Goal: Information Seeking & Learning: Check status

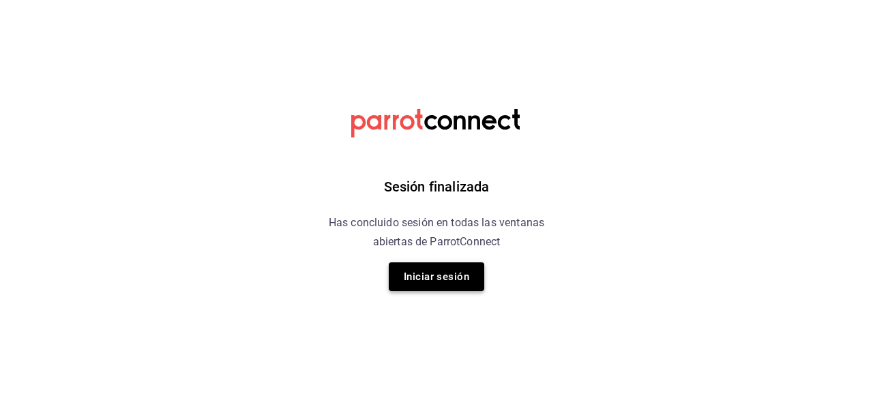
click at [456, 267] on button "Iniciar sesión" at bounding box center [436, 277] width 95 height 29
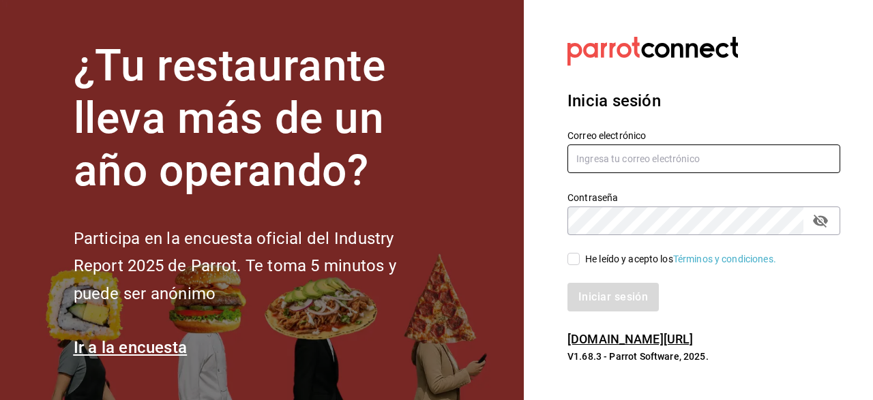
click at [591, 145] on input "text" at bounding box center [703, 159] width 273 height 29
type input "[EMAIL_ADDRESS][DOMAIN_NAME]"
click at [580, 262] on span "He leído y acepto los Términos y condiciones." at bounding box center [678, 259] width 196 height 14
click at [580, 262] on input "He leído y acepto los Términos y condiciones." at bounding box center [573, 259] width 12 height 12
checkbox input "true"
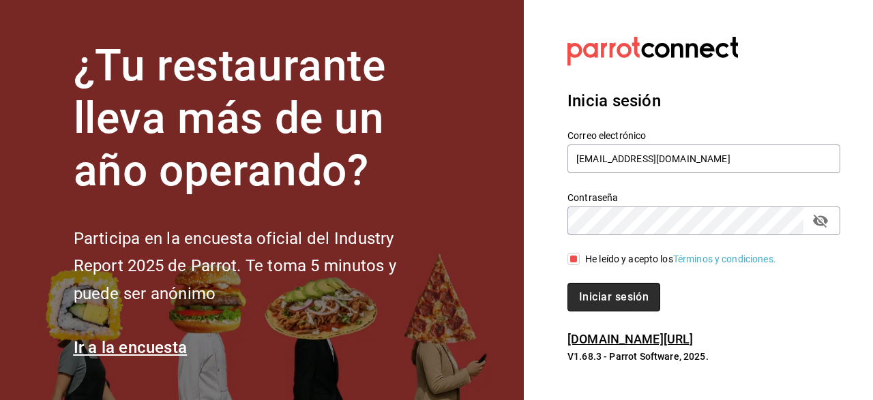
click at [604, 299] on button "Iniciar sesión" at bounding box center [613, 297] width 93 height 29
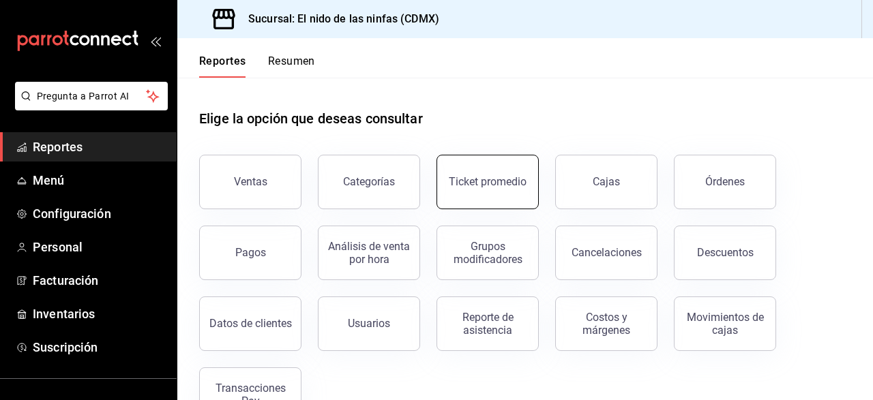
click at [489, 175] on button "Ticket promedio" at bounding box center [488, 182] width 102 height 55
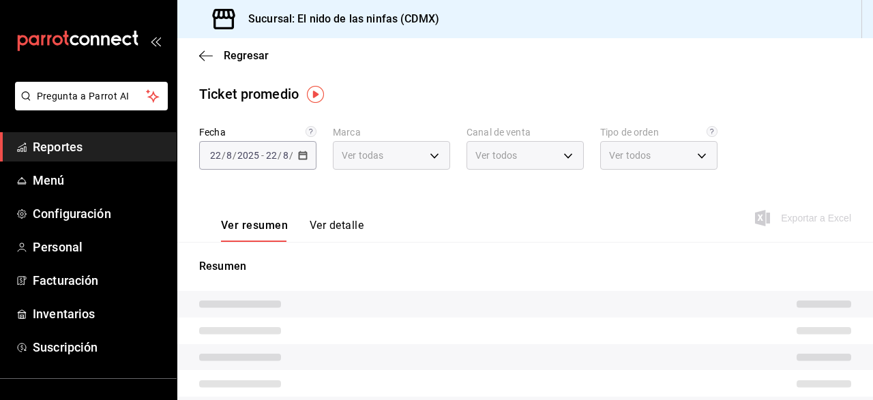
type input "d2e7f705-a92e-4b5a-9c7a-3f8867cbe88b"
type input "PARROT,UBER_EATS,RAPPI,DIDI_FOOD,ONLINE"
type input "f2dc2256-475c-4e90-b471-7b62495b47b0,228f8a9b-0e90-4006-8a7e-061bcf2f6a61,EXTER…"
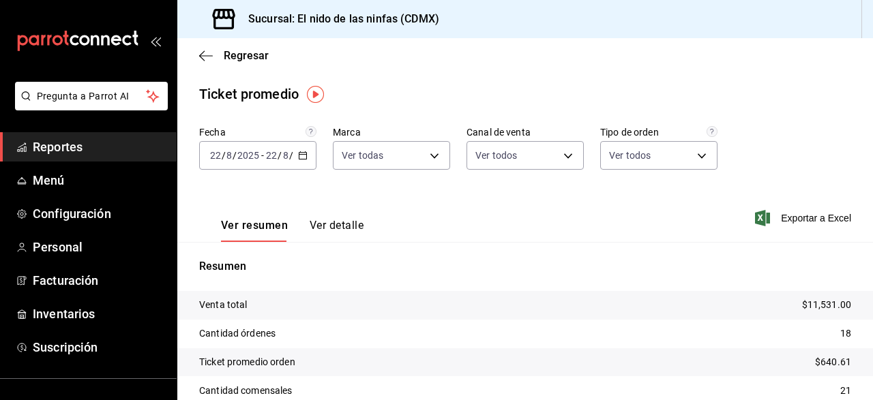
click at [305, 158] on icon "button" at bounding box center [303, 156] width 10 height 10
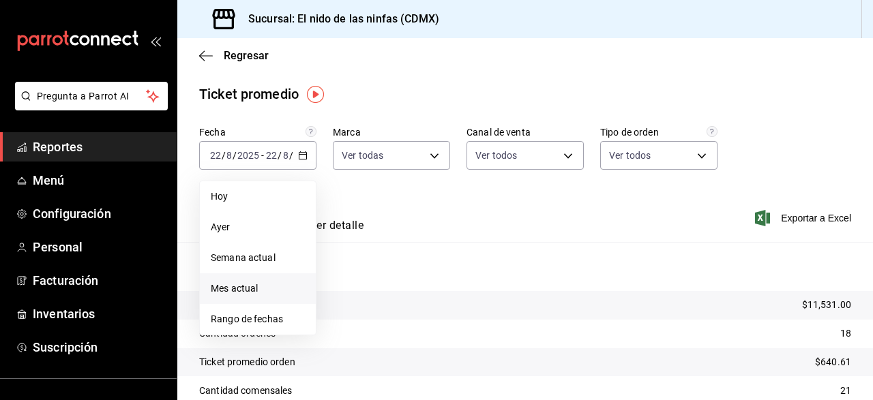
click at [267, 295] on span "Mes actual" at bounding box center [258, 289] width 94 height 14
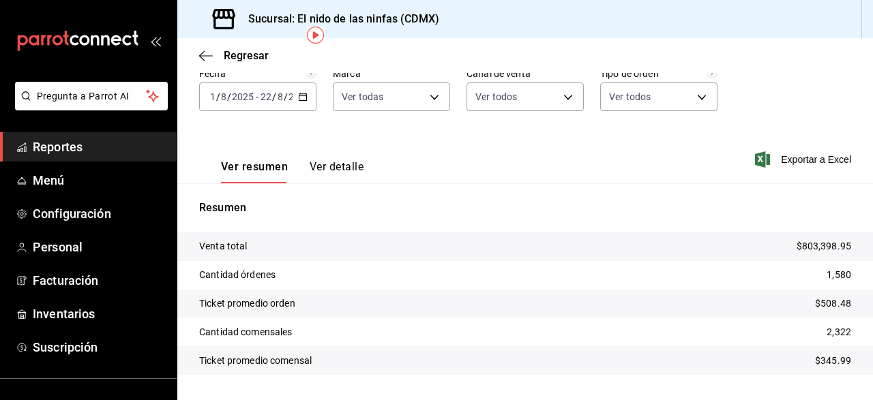
scroll to position [93, 0]
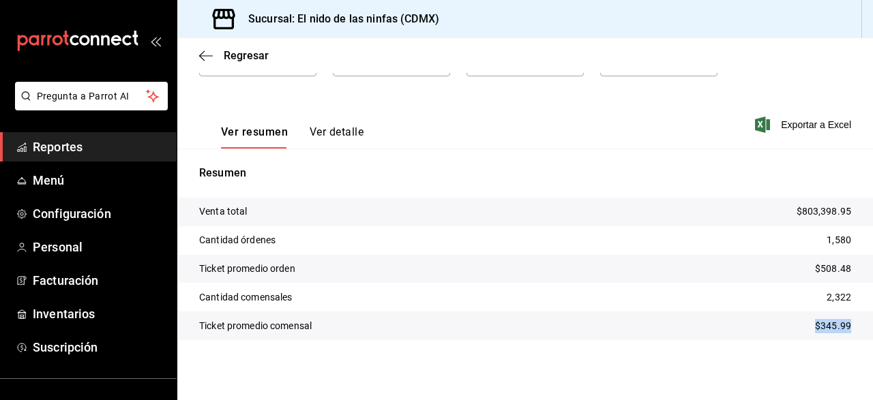
drag, startPoint x: 817, startPoint y: 326, endPoint x: 866, endPoint y: 329, distance: 48.5
click at [866, 329] on tr "Ticket promedio comensal $345.99" at bounding box center [525, 326] width 696 height 29
click at [799, 338] on tr "Ticket promedio comensal $345.99" at bounding box center [525, 326] width 696 height 29
drag, startPoint x: 797, startPoint y: 263, endPoint x: 859, endPoint y: 269, distance: 62.4
click at [859, 269] on tr "Ticket promedio orden $508.48" at bounding box center [525, 269] width 696 height 29
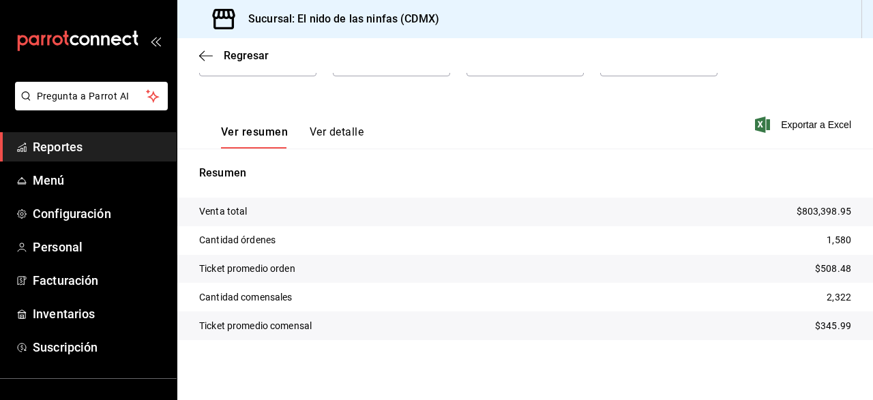
click at [717, 152] on div "Resumen Venta total $803,398.95 Cantidad órdenes 1,580 Ticket promedio orden $5…" at bounding box center [525, 253] width 696 height 208
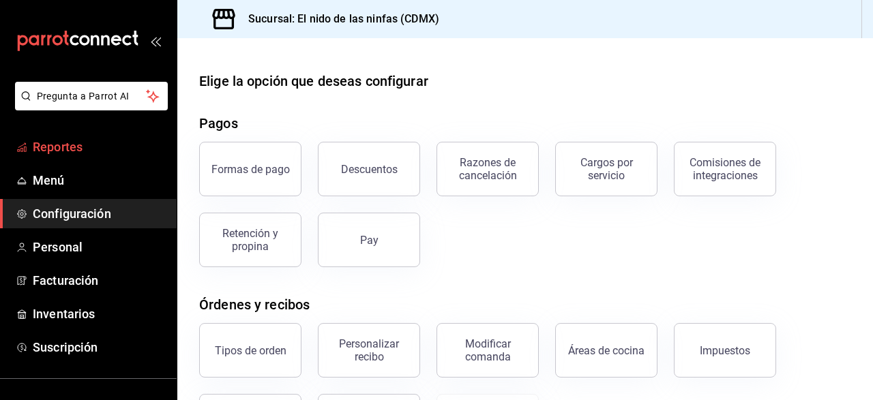
click at [45, 140] on span "Reportes" at bounding box center [99, 147] width 133 height 18
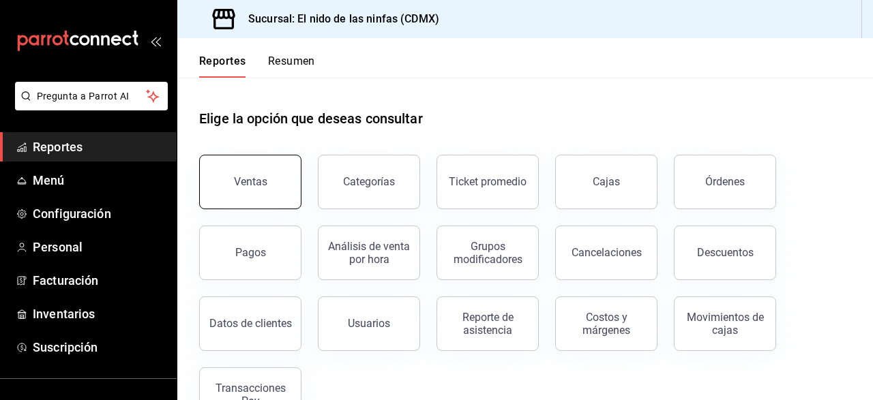
click at [256, 175] on button "Ventas" at bounding box center [250, 182] width 102 height 55
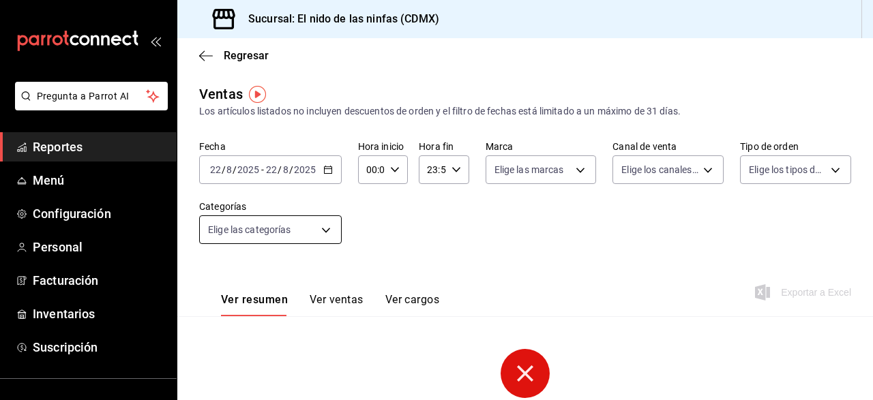
click at [323, 231] on body "Pregunta a Parrot AI Reportes Menú Configuración Personal Facturación Inventari…" at bounding box center [436, 200] width 873 height 400
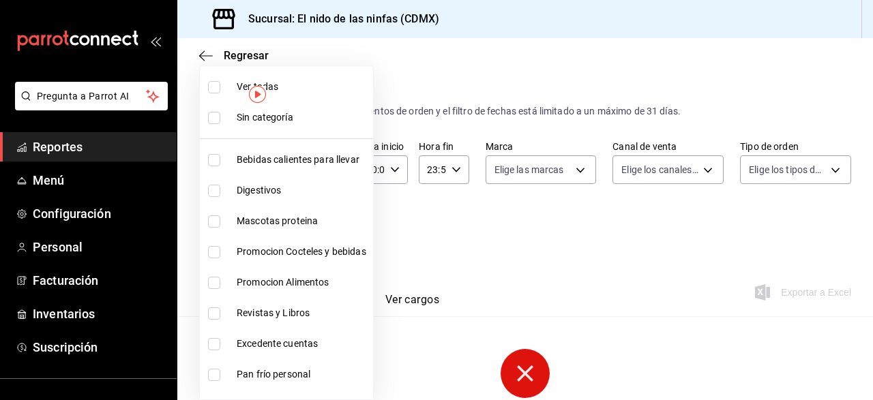
click at [449, 261] on div at bounding box center [436, 200] width 873 height 400
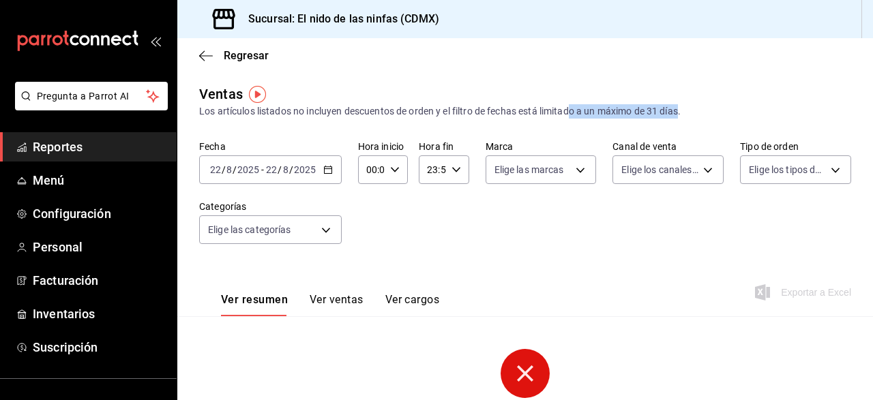
drag, startPoint x: 683, startPoint y: 110, endPoint x: 574, endPoint y: 117, distance: 110.1
click at [574, 117] on div "Los artículos listados no incluyen descuentos de orden y el filtro de fechas es…" at bounding box center [525, 111] width 652 height 14
click at [570, 91] on div "Ventas Los artículos listados no incluyen descuentos de orden y el filtro de fe…" at bounding box center [525, 101] width 652 height 35
click at [62, 156] on span "Reportes" at bounding box center [99, 147] width 133 height 18
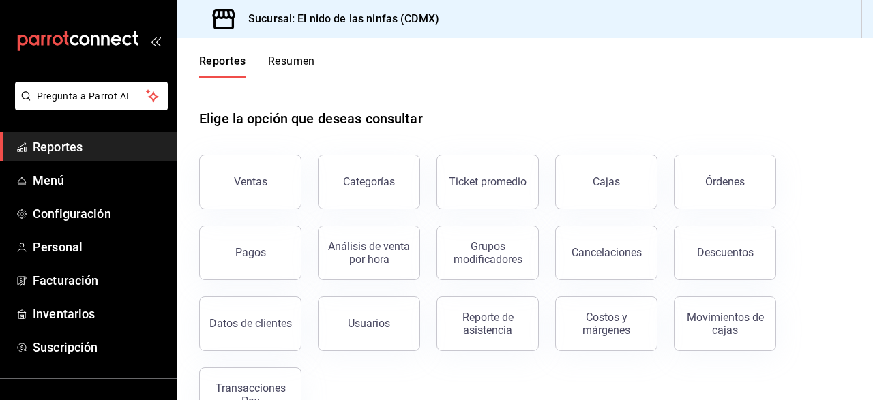
click at [593, 114] on div "Elige la opción que deseas consultar" at bounding box center [525, 108] width 652 height 61
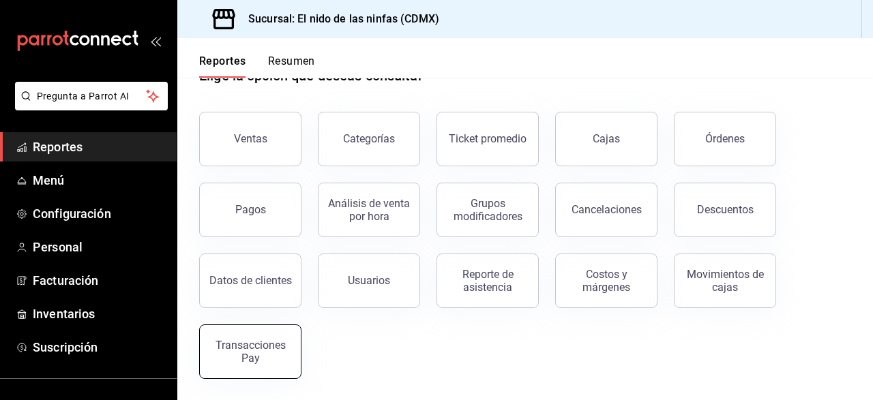
click at [254, 348] on div "Transacciones Pay" at bounding box center [250, 352] width 85 height 26
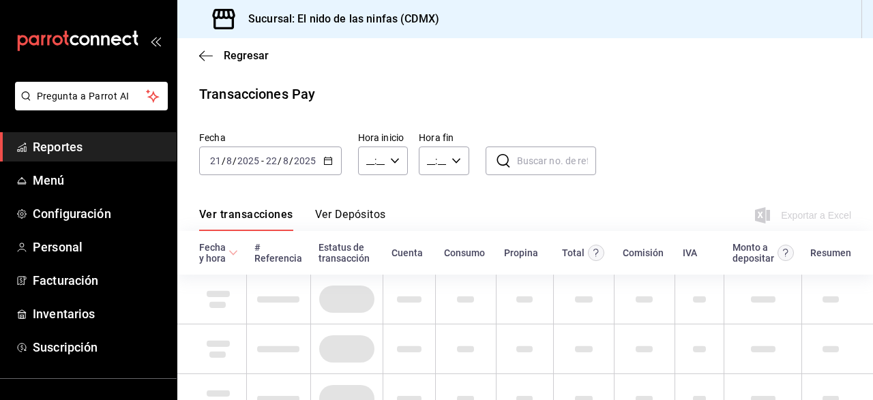
type input "00:00"
type input "23:59"
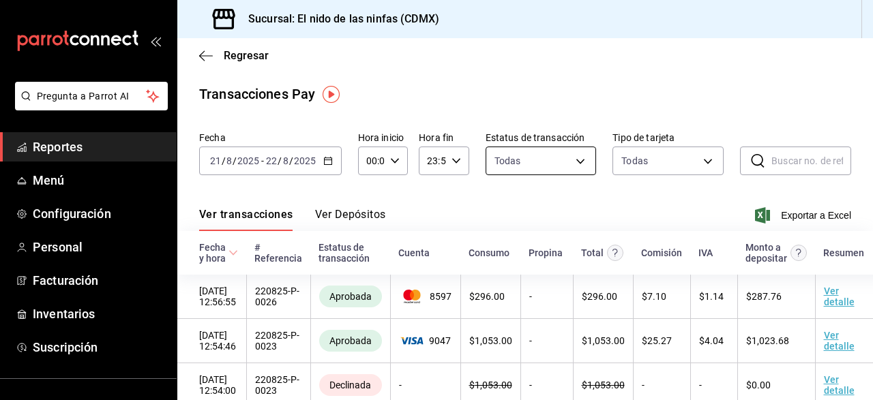
click at [572, 165] on body "Pregunta a Parrot AI Reportes Menú Configuración Personal Facturación Inventari…" at bounding box center [436, 200] width 873 height 400
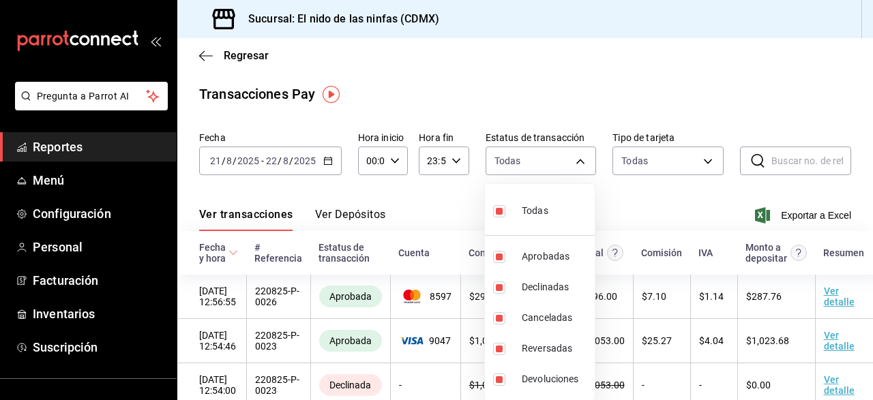
click at [573, 165] on div at bounding box center [436, 200] width 873 height 400
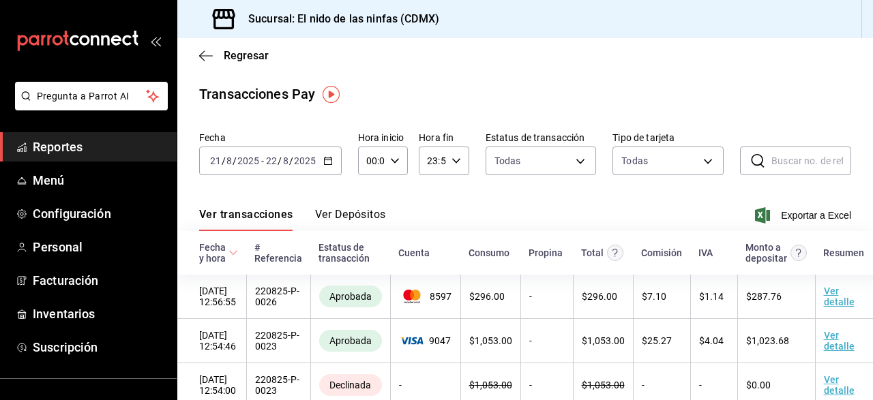
click at [368, 217] on button "Ver Depósitos" at bounding box center [350, 219] width 71 height 23
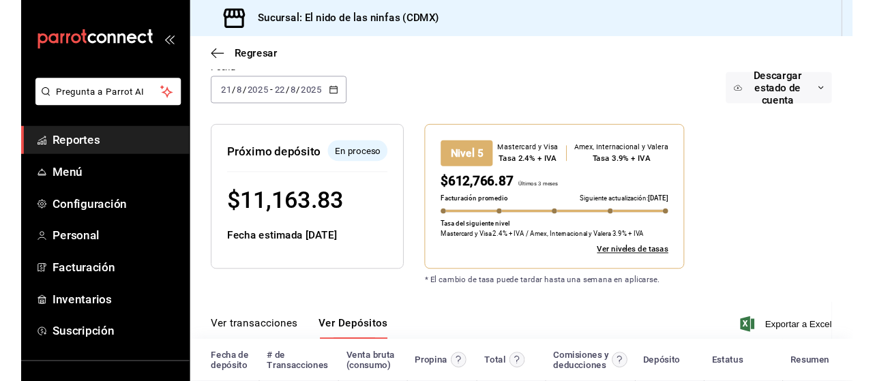
scroll to position [97, 0]
